Goal: Check status: Check status

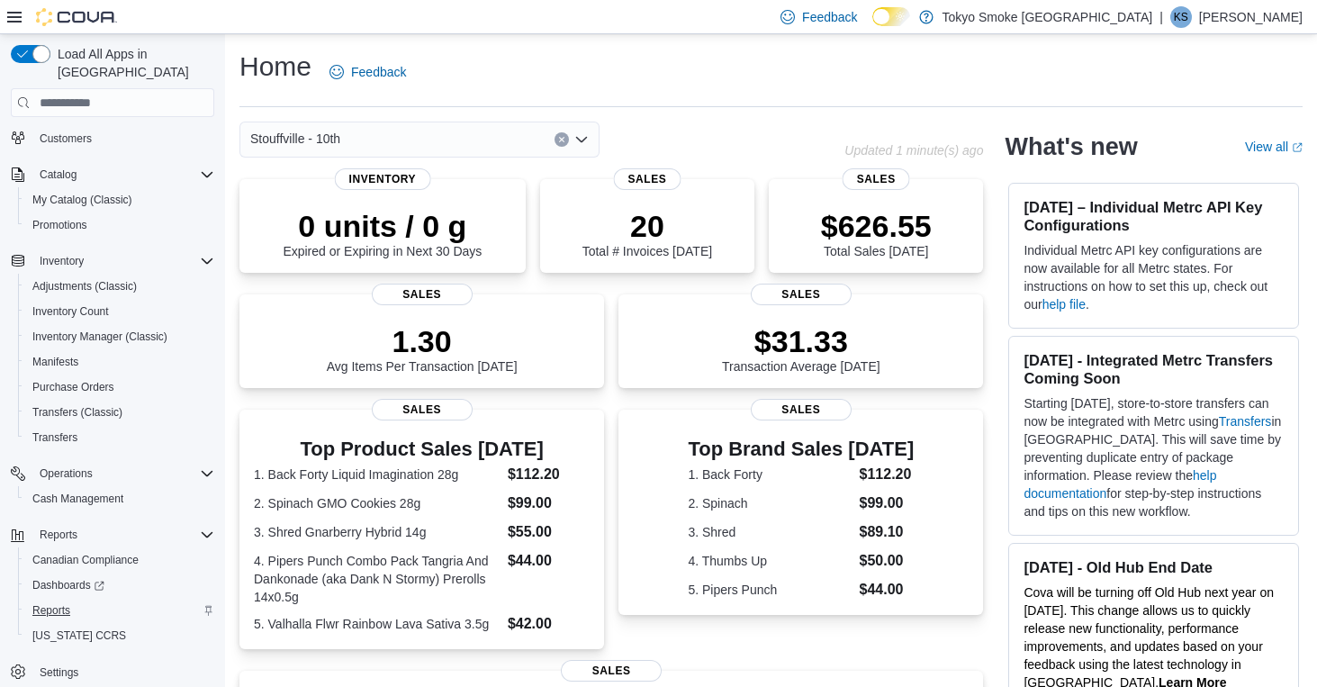
scroll to position [102, 0]
click at [50, 603] on span "Reports" at bounding box center [51, 610] width 38 height 14
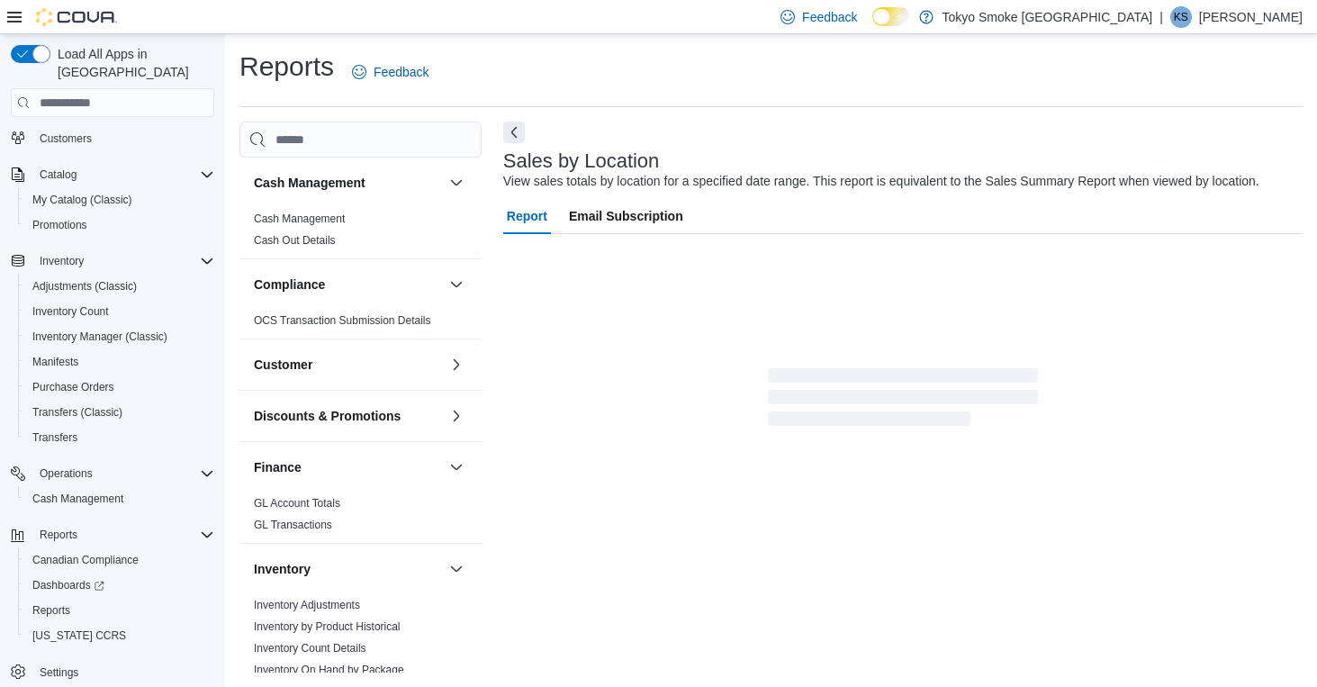
scroll to position [7, 0]
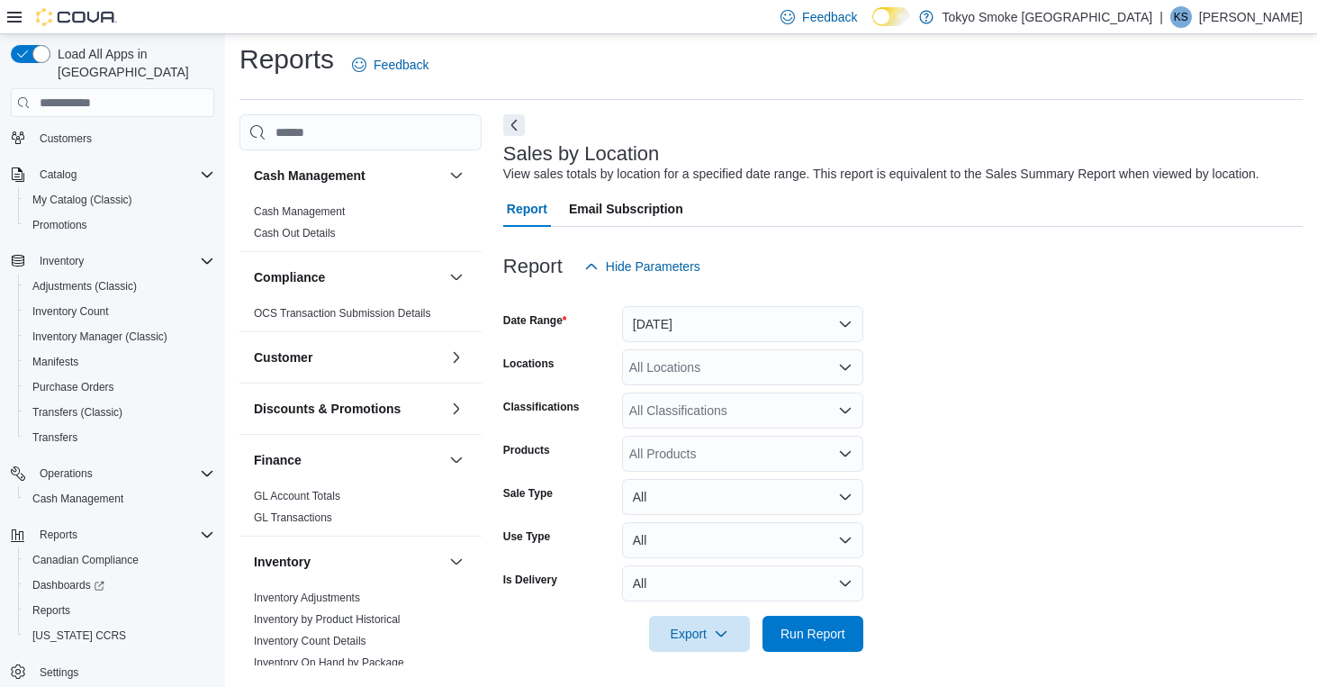
click at [746, 345] on form "Date Range [DATE] Locations All Locations Classifications All Classifications P…" at bounding box center [903, 468] width 800 height 367
click at [750, 333] on button "[DATE]" at bounding box center [742, 324] width 241 height 36
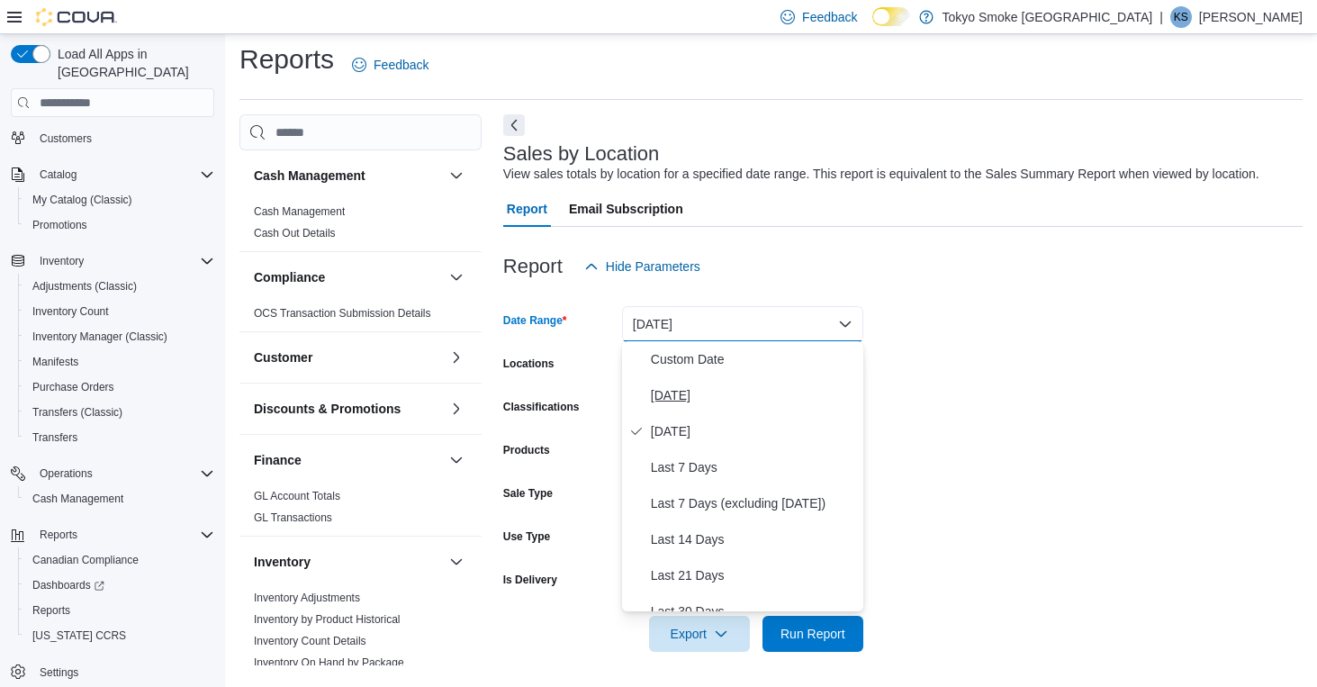
click at [739, 395] on span "[DATE]" at bounding box center [753, 395] width 205 height 22
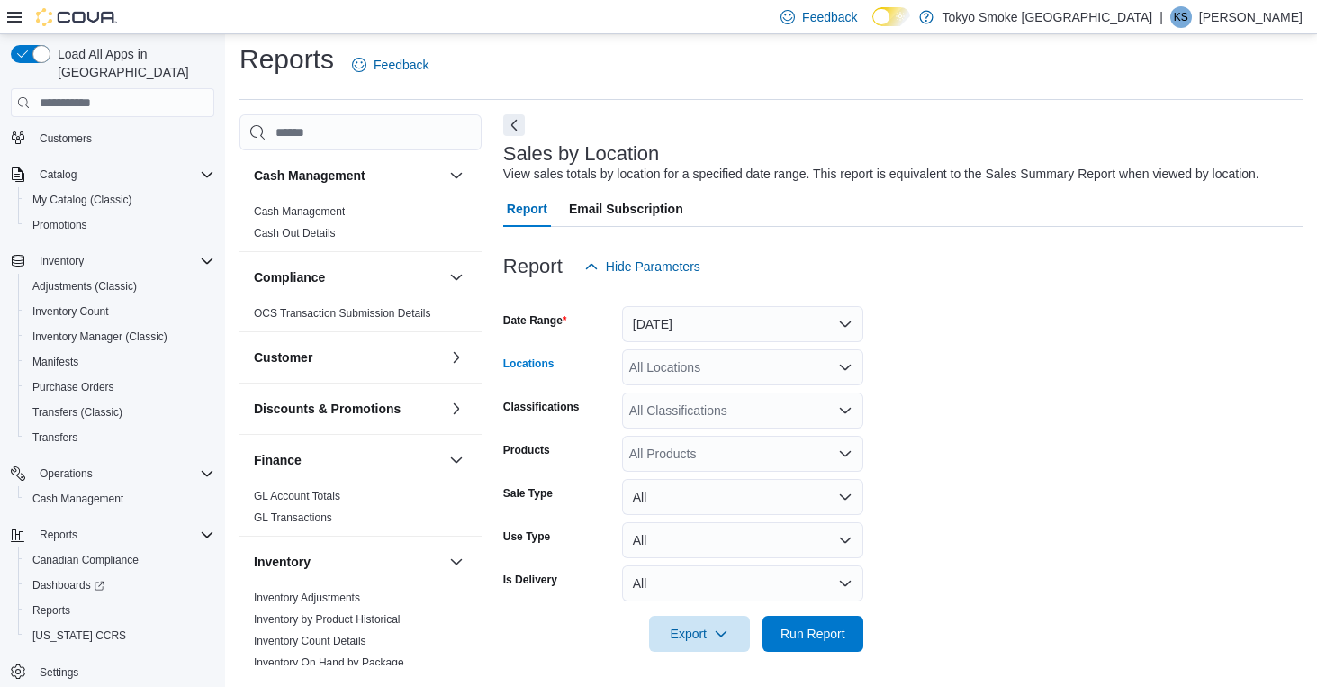
click at [703, 354] on div "All Locations" at bounding box center [742, 367] width 241 height 36
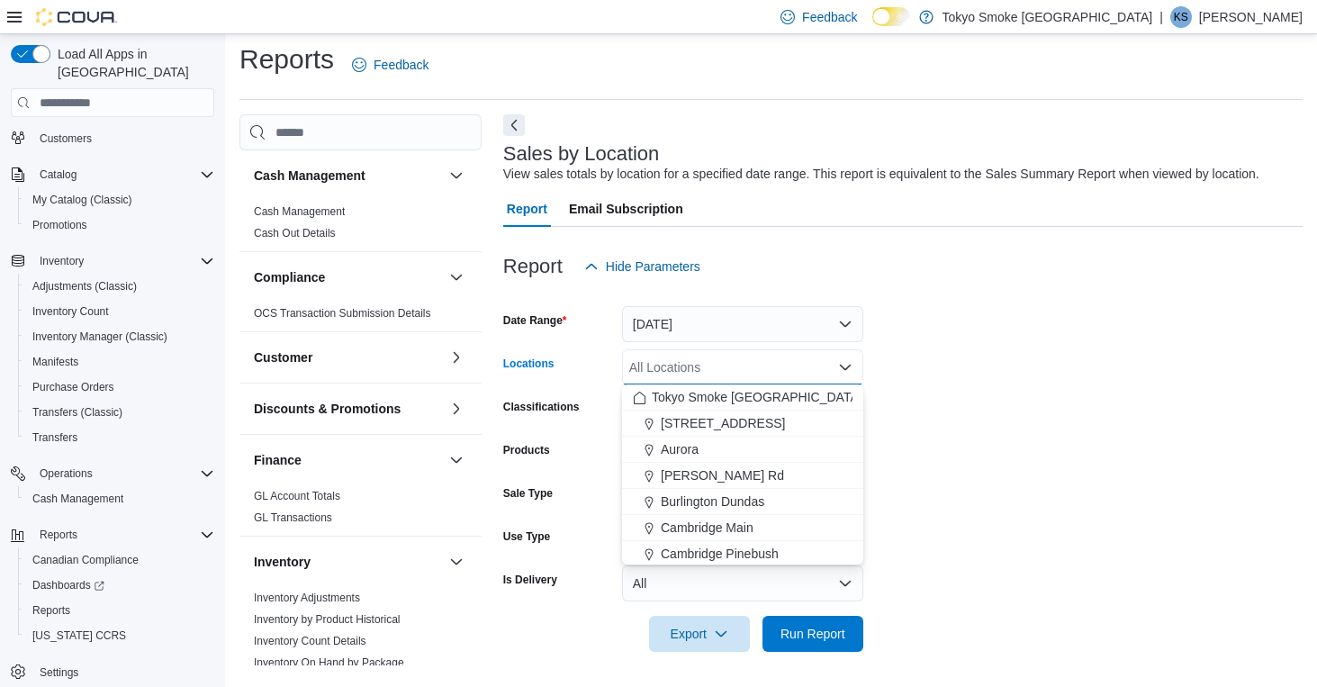
click at [703, 365] on div "All Locations" at bounding box center [742, 367] width 241 height 36
click at [701, 478] on span "Stouffville - 10th" at bounding box center [706, 475] width 90 height 18
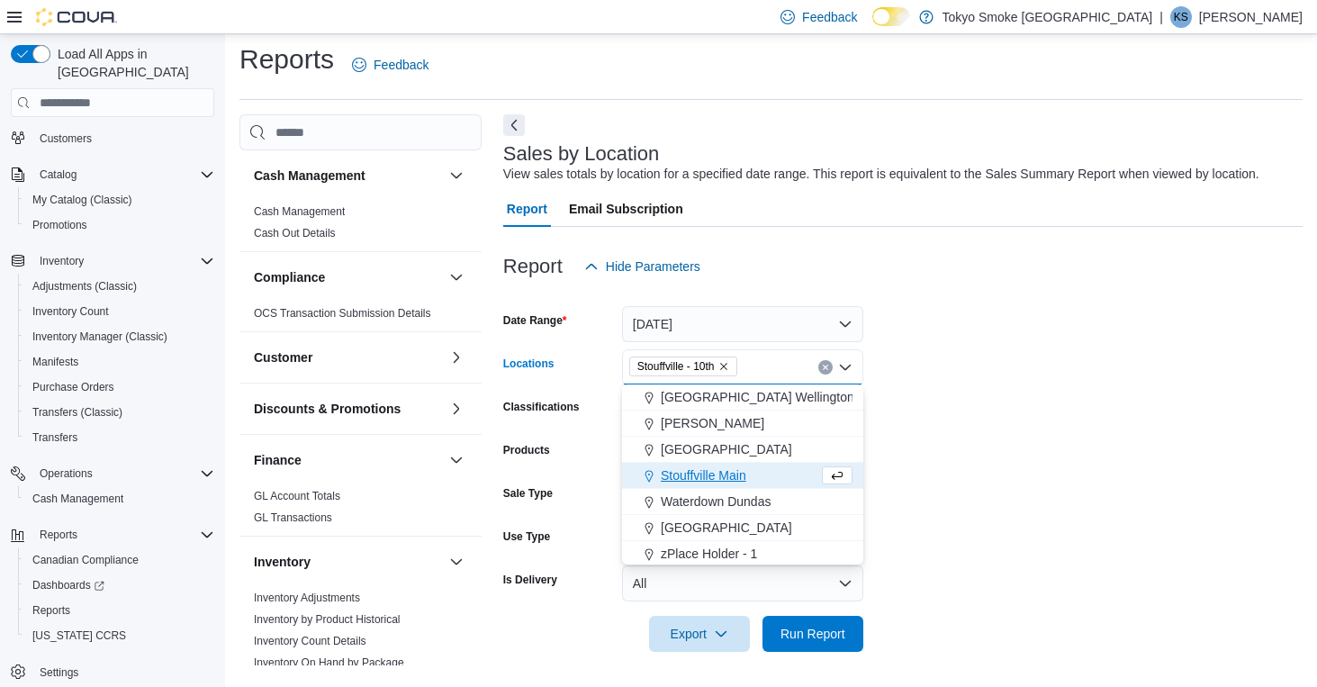
click at [696, 477] on span "Stouffville Main" at bounding box center [704, 475] width 86 height 18
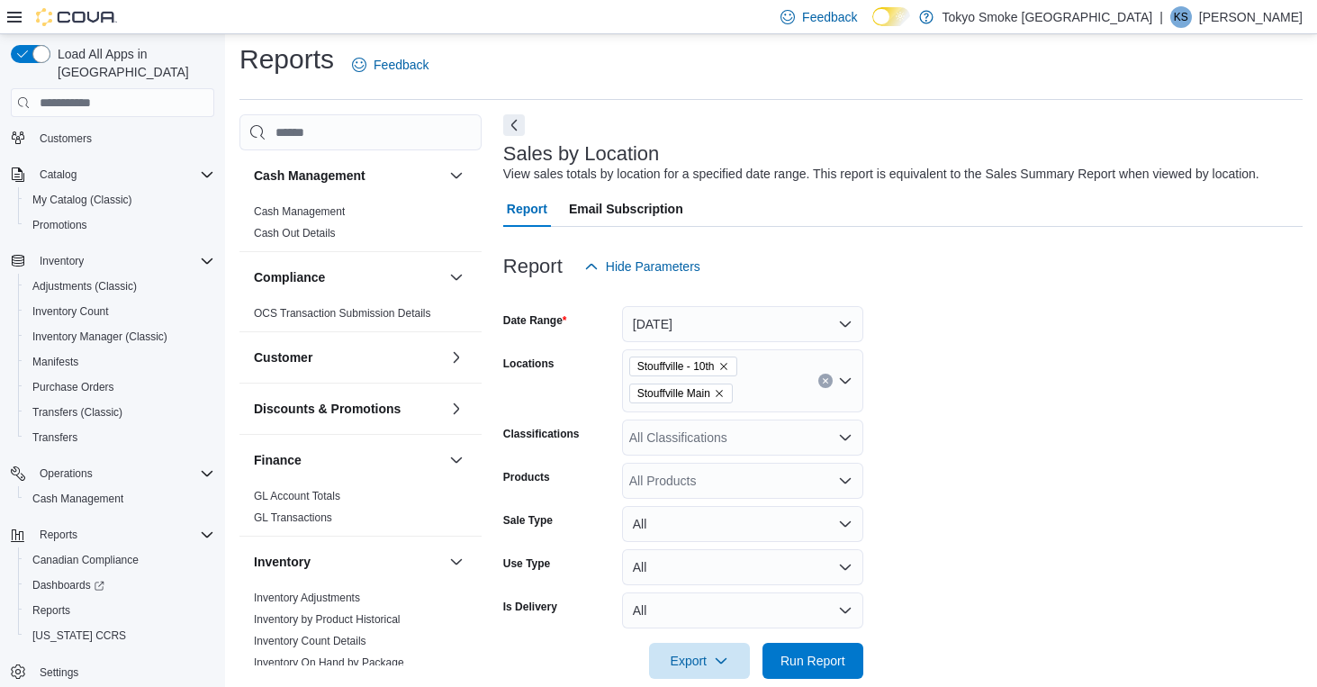
click at [827, 680] on div at bounding box center [903, 690] width 800 height 22
click at [822, 673] on span "Run Report" at bounding box center [812, 660] width 79 height 36
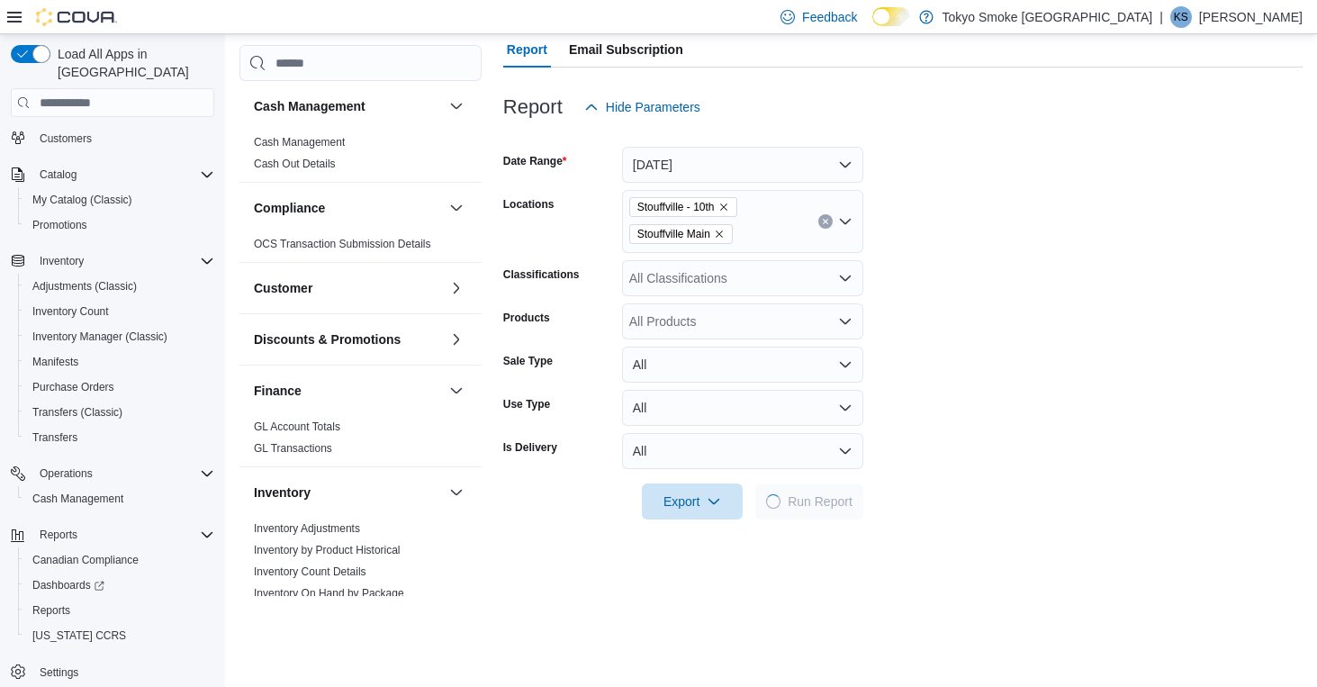
scroll to position [596, 0]
